Goal: Information Seeking & Learning: Learn about a topic

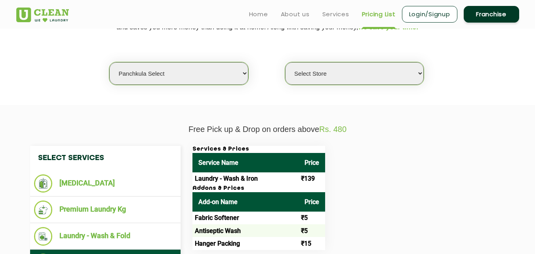
scroll to position [182, 0]
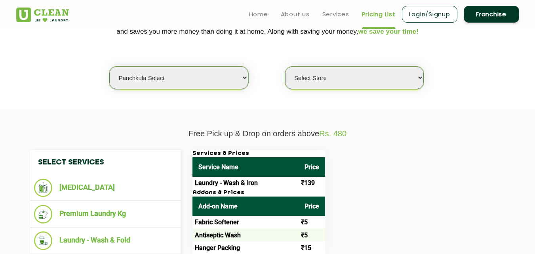
click at [161, 84] on select "Select city [GEOGRAPHIC_DATA] [GEOGRAPHIC_DATA] [GEOGRAPHIC_DATA] [GEOGRAPHIC_D…" at bounding box center [178, 77] width 139 height 23
select select "16"
click at [109, 66] on select "Select city [GEOGRAPHIC_DATA] [GEOGRAPHIC_DATA] [GEOGRAPHIC_DATA] [GEOGRAPHIC_D…" at bounding box center [178, 77] width 139 height 23
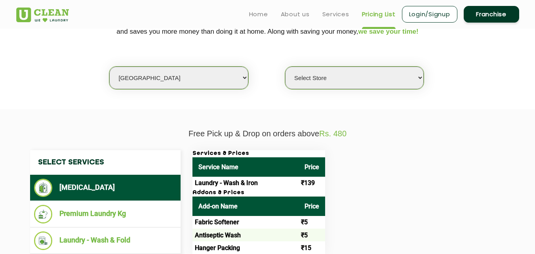
select select "0"
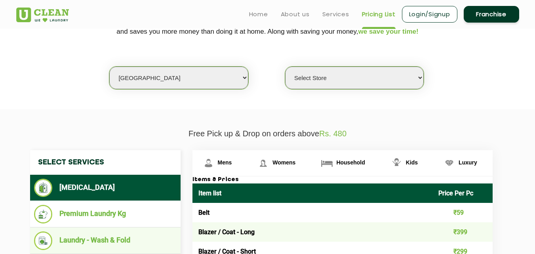
click at [121, 233] on li "Laundry - Wash & Fold" at bounding box center [105, 240] width 142 height 19
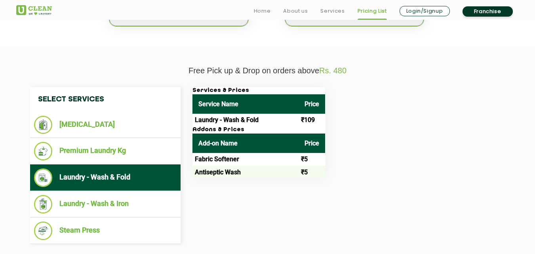
scroll to position [272, 0]
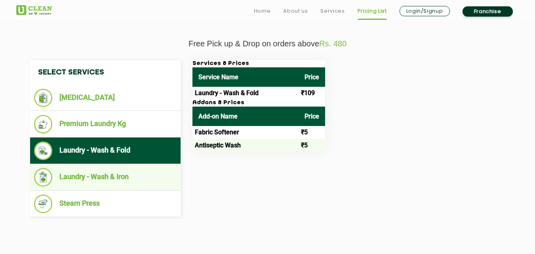
click at [107, 176] on li "Laundry - Wash & Iron" at bounding box center [105, 177] width 142 height 19
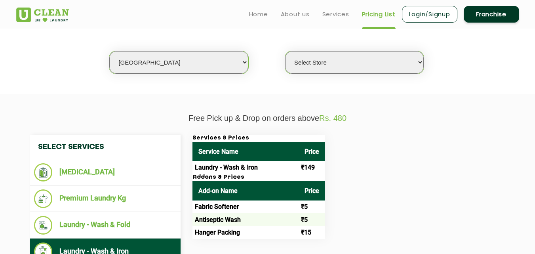
scroll to position [177, 0]
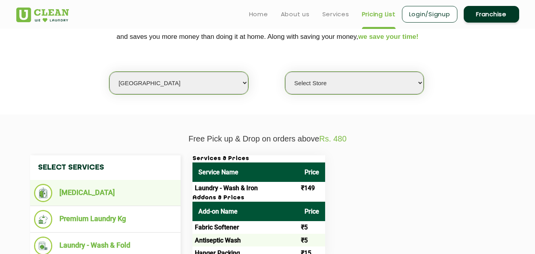
click at [97, 195] on li "[MEDICAL_DATA]" at bounding box center [105, 193] width 142 height 18
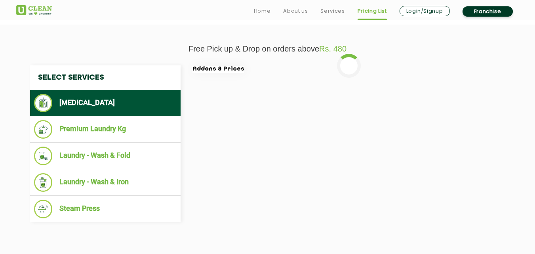
scroll to position [280, 0]
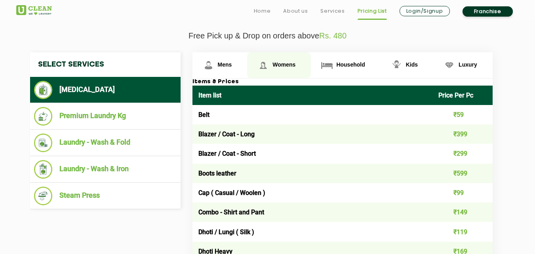
click at [232, 63] on span "Womens" at bounding box center [225, 64] width 14 height 6
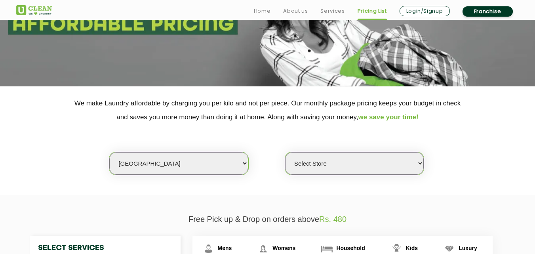
scroll to position [98, 0]
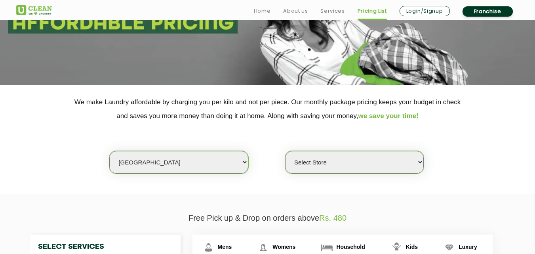
click at [129, 166] on select "Select city [GEOGRAPHIC_DATA] [GEOGRAPHIC_DATA] [GEOGRAPHIC_DATA] [GEOGRAPHIC_D…" at bounding box center [178, 162] width 139 height 23
select select "23"
click at [109, 151] on select "Select city [GEOGRAPHIC_DATA] [GEOGRAPHIC_DATA] [GEOGRAPHIC_DATA] [GEOGRAPHIC_D…" at bounding box center [178, 162] width 139 height 23
select select "0"
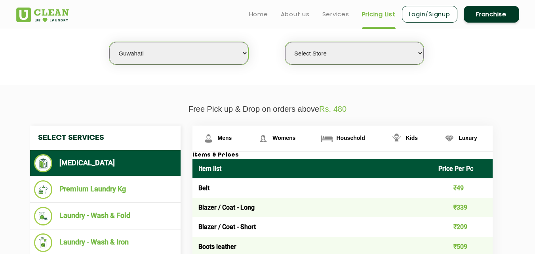
scroll to position [201, 0]
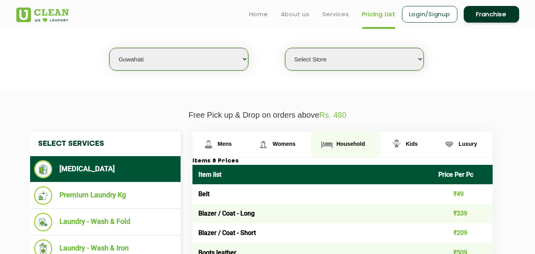
click at [247, 139] on link "Household" at bounding box center [219, 144] width 55 height 26
click at [340, 142] on span "Household" at bounding box center [350, 143] width 28 height 6
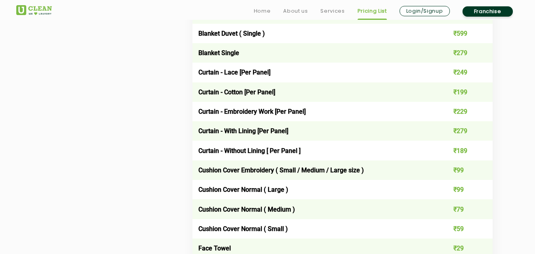
scroll to position [676, 0]
